Goal: Information Seeking & Learning: Learn about a topic

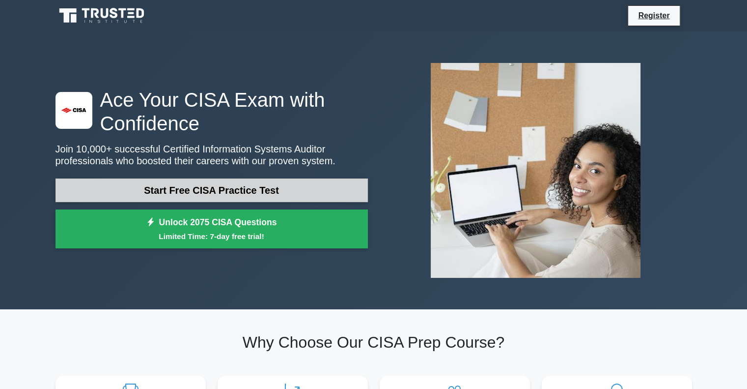
click at [315, 191] on link "Start Free CISA Practice Test" at bounding box center [212, 190] width 312 height 24
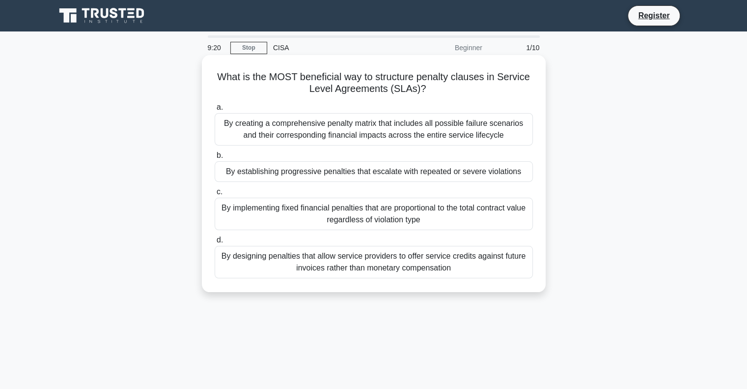
click at [338, 137] on div "By creating a comprehensive penalty matrix that includes all possible failure s…" at bounding box center [374, 129] width 318 height 32
click at [215, 111] on input "a. By creating a comprehensive penalty matrix that includes all possible failur…" at bounding box center [215, 107] width 0 height 6
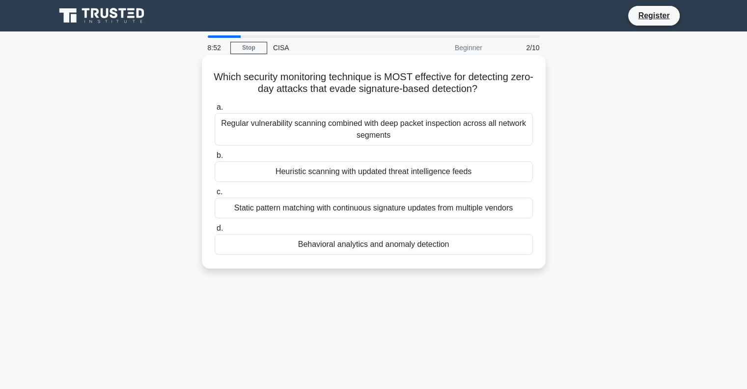
click at [364, 124] on div "Regular vulnerability scanning combined with deep packet inspection across all …" at bounding box center [374, 129] width 318 height 32
click at [215, 111] on input "a. Regular vulnerability scanning combined with deep packet inspection across a…" at bounding box center [215, 107] width 0 height 6
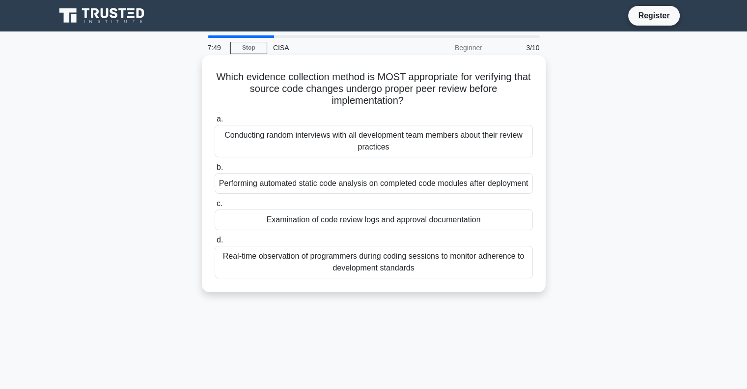
click at [344, 229] on div "Examination of code review logs and approval documentation" at bounding box center [374, 219] width 318 height 21
click at [215, 207] on input "c. Examination of code review logs and approval documentation" at bounding box center [215, 203] width 0 height 6
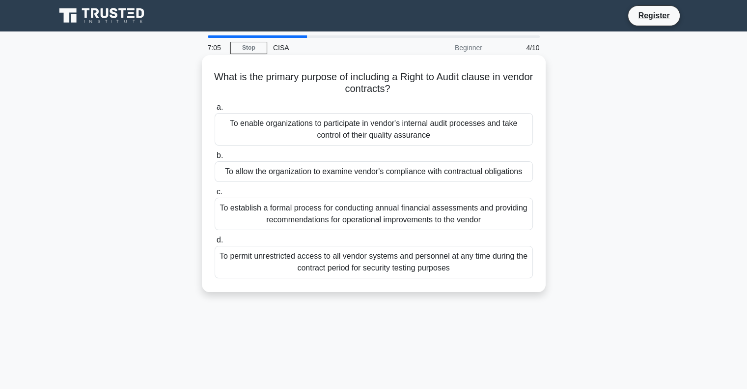
click at [409, 256] on div "To permit unrestricted access to all vendor systems and personnel at any time d…" at bounding box center [374, 262] width 318 height 32
click at [215, 243] on input "d. To permit unrestricted access to all vendor systems and personnel at any tim…" at bounding box center [215, 240] width 0 height 6
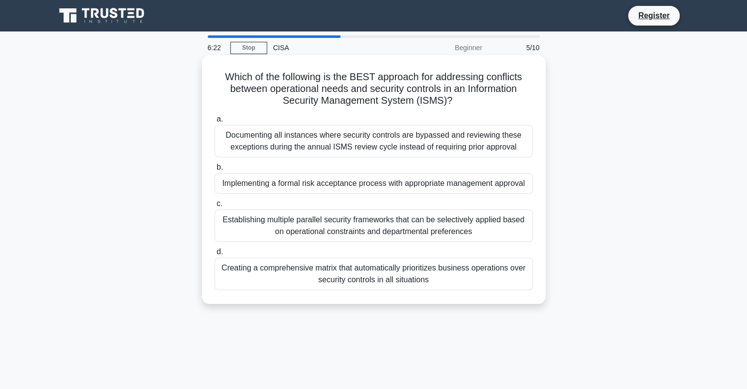
click at [409, 180] on div "Implementing a formal risk acceptance process with appropriate management appro…" at bounding box center [374, 183] width 318 height 21
click at [215, 170] on input "b. Implementing a formal risk acceptance process with appropriate management ap…" at bounding box center [215, 167] width 0 height 6
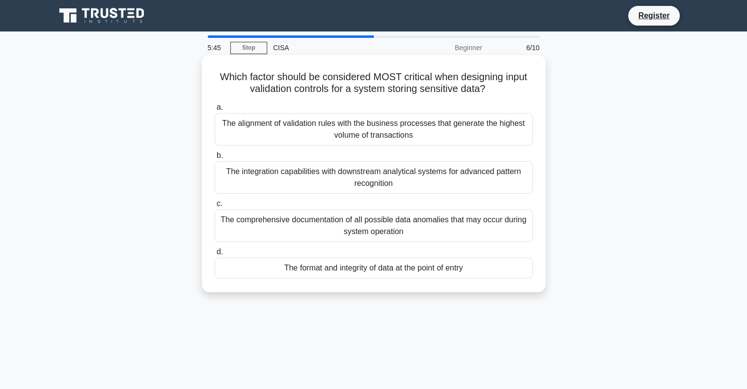
click at [442, 210] on div "The comprehensive documentation of all possible data anomalies that may occur d…" at bounding box center [374, 225] width 318 height 32
click at [215, 207] on input "c. The comprehensive documentation of all possible data anomalies that may occu…" at bounding box center [215, 203] width 0 height 6
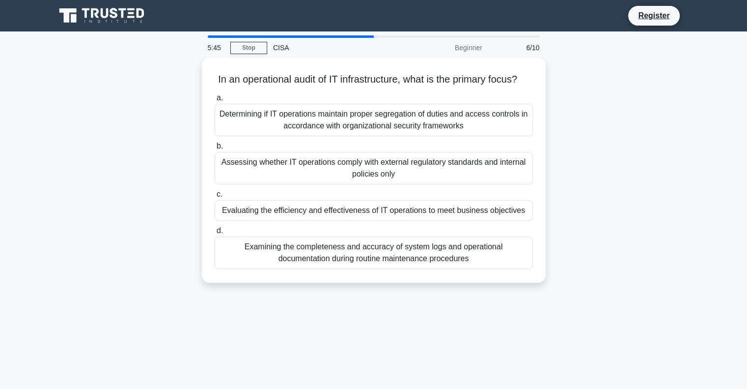
click at [442, 210] on label "c. Evaluating the efficiency and effectiveness of IT operations to meet busines…" at bounding box center [374, 204] width 318 height 32
click at [215, 197] on input "c. Evaluating the efficiency and effectiveness of IT operations to meet busines…" at bounding box center [215, 194] width 0 height 6
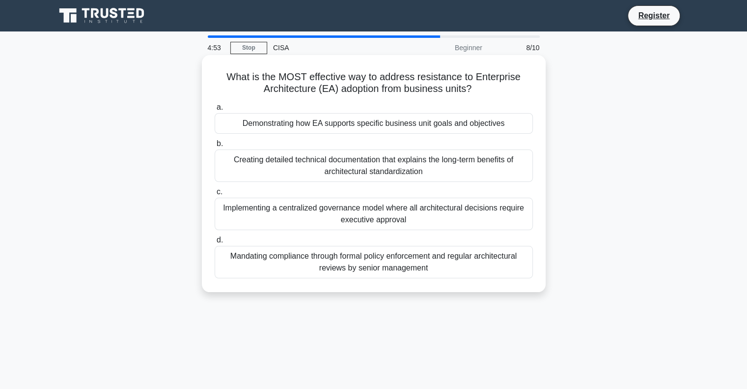
click at [350, 266] on div "Mandating compliance through formal policy enforcement and regular architectura…" at bounding box center [374, 262] width 318 height 32
click at [215, 243] on input "d. Mandating compliance through formal policy enforcement and regular architect…" at bounding box center [215, 240] width 0 height 6
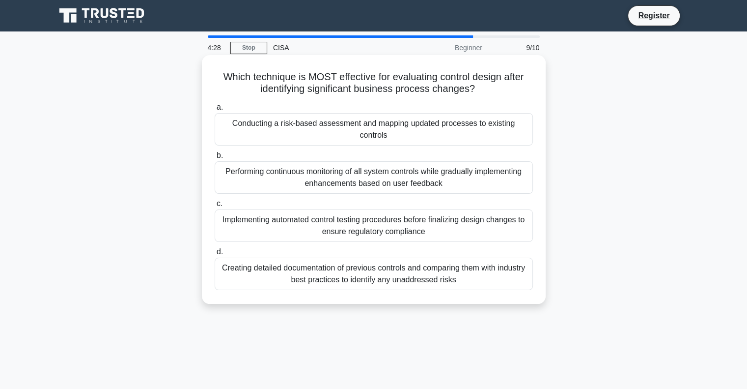
click at [359, 131] on div "Conducting a risk-based assessment and mapping updated processes to existing co…" at bounding box center [374, 129] width 318 height 32
click at [215, 111] on input "a. Conducting a risk-based assessment and mapping updated processes to existing…" at bounding box center [215, 107] width 0 height 6
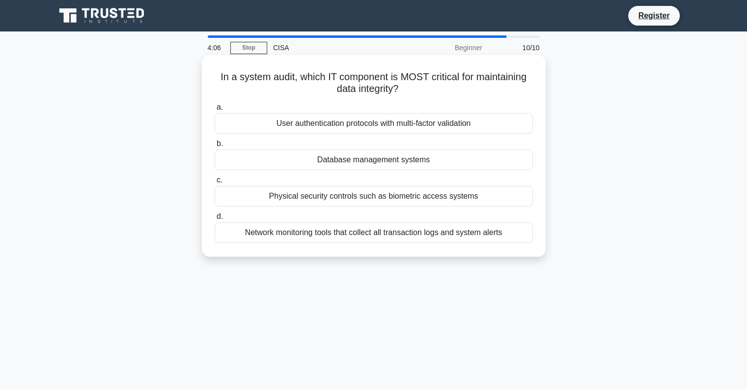
click at [367, 240] on div "Network monitoring tools that collect all transaction logs and system alerts" at bounding box center [374, 232] width 318 height 21
click at [215, 220] on input "d. Network monitoring tools that collect all transaction logs and system alerts" at bounding box center [215, 216] width 0 height 6
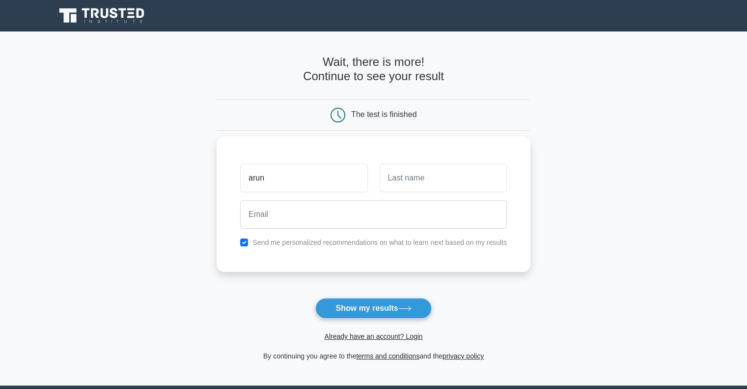
type input "arun"
type input "rishi"
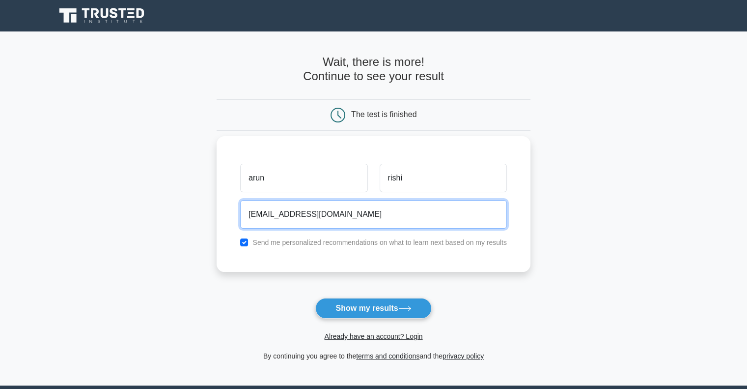
type input "[EMAIL_ADDRESS][DOMAIN_NAME]"
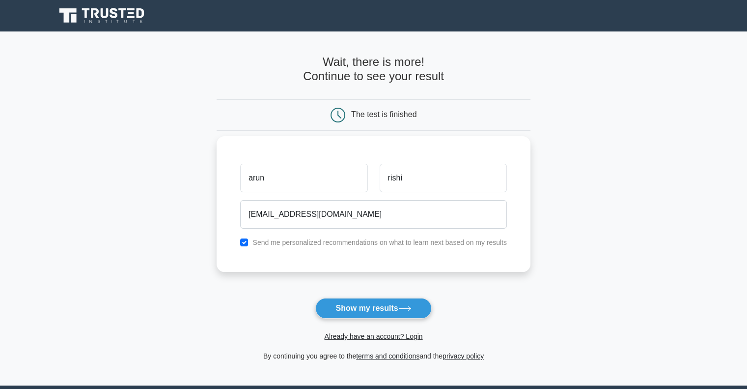
click at [315, 298] on button "Show my results" at bounding box center [373, 308] width 116 height 21
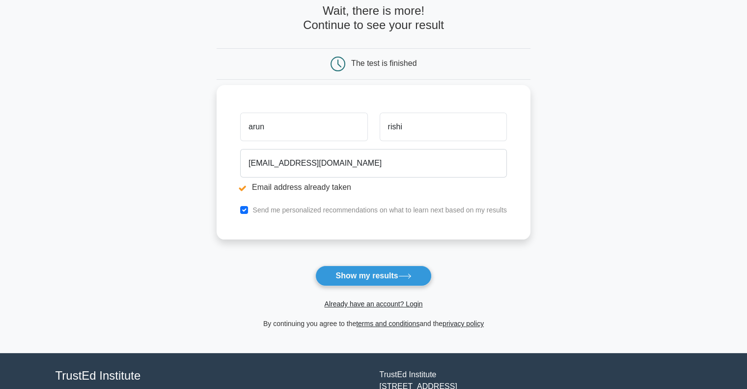
scroll to position [88, 0]
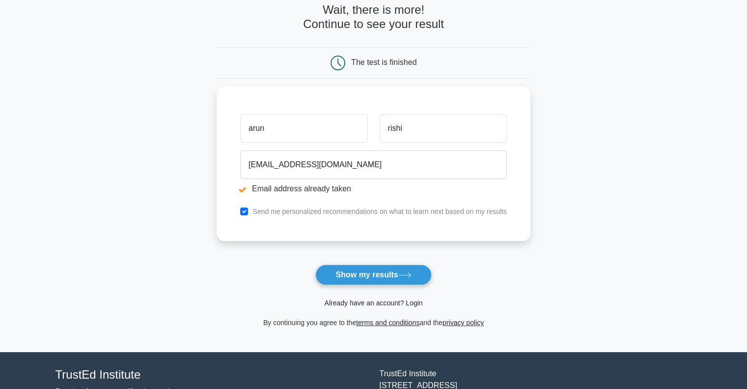
click at [366, 300] on link "Already have an account? Login" at bounding box center [373, 303] width 98 height 8
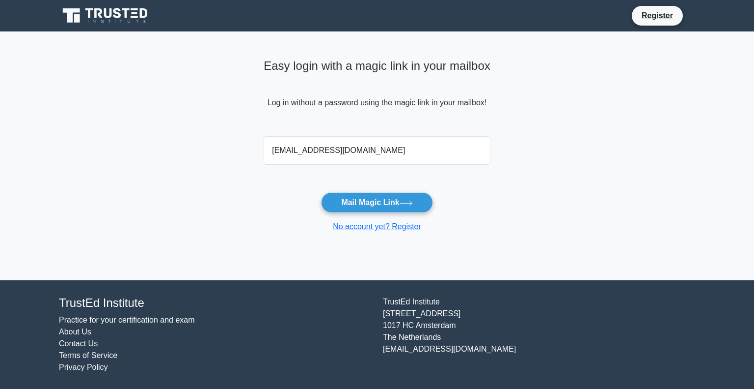
type input "[EMAIL_ADDRESS][DOMAIN_NAME]"
click at [321, 192] on button "Mail Magic Link" at bounding box center [376, 202] width 111 height 21
